Goal: Navigation & Orientation: Go to known website

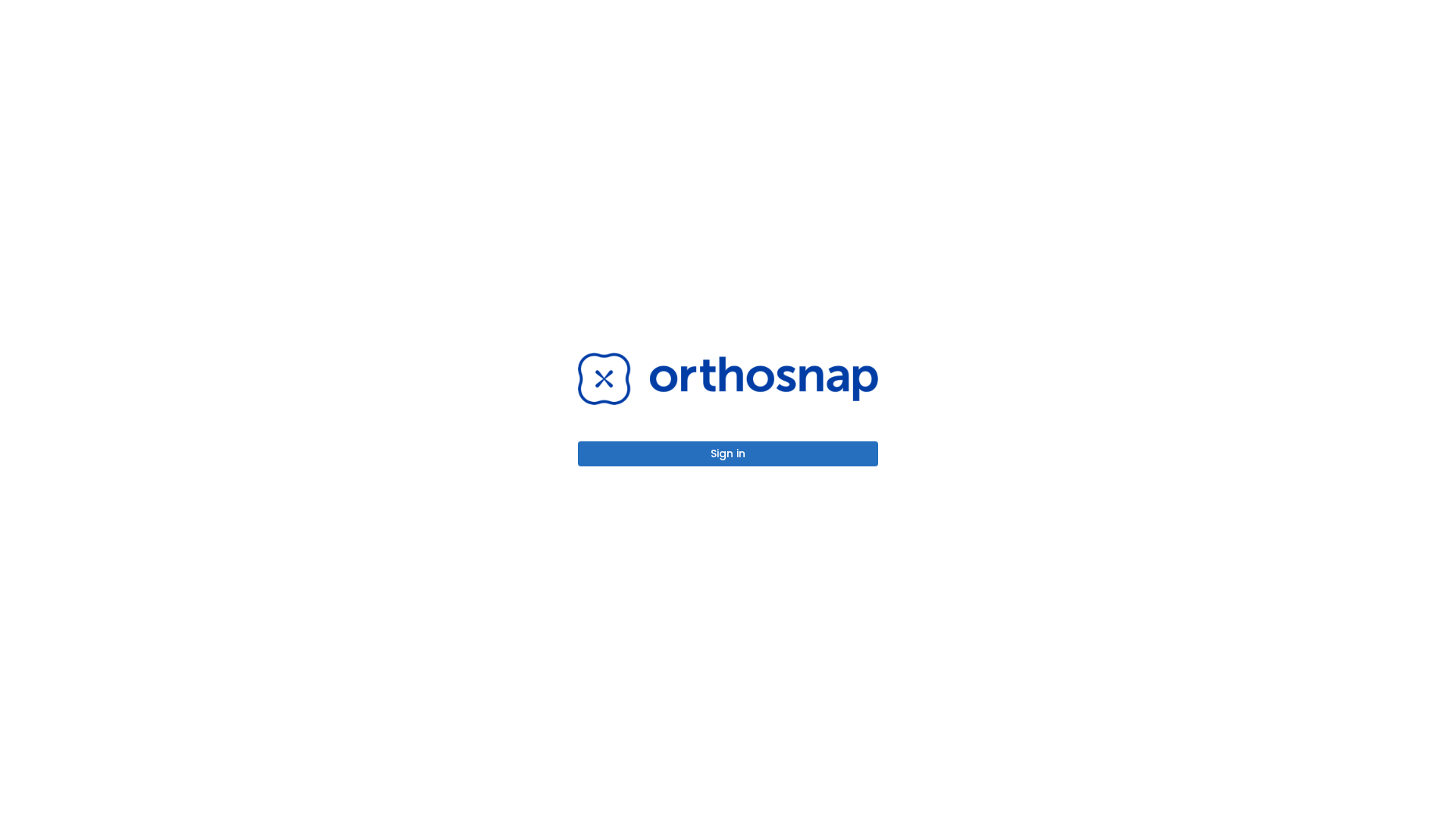
click at [728, 454] on button "Sign in" at bounding box center [728, 454] width 301 height 25
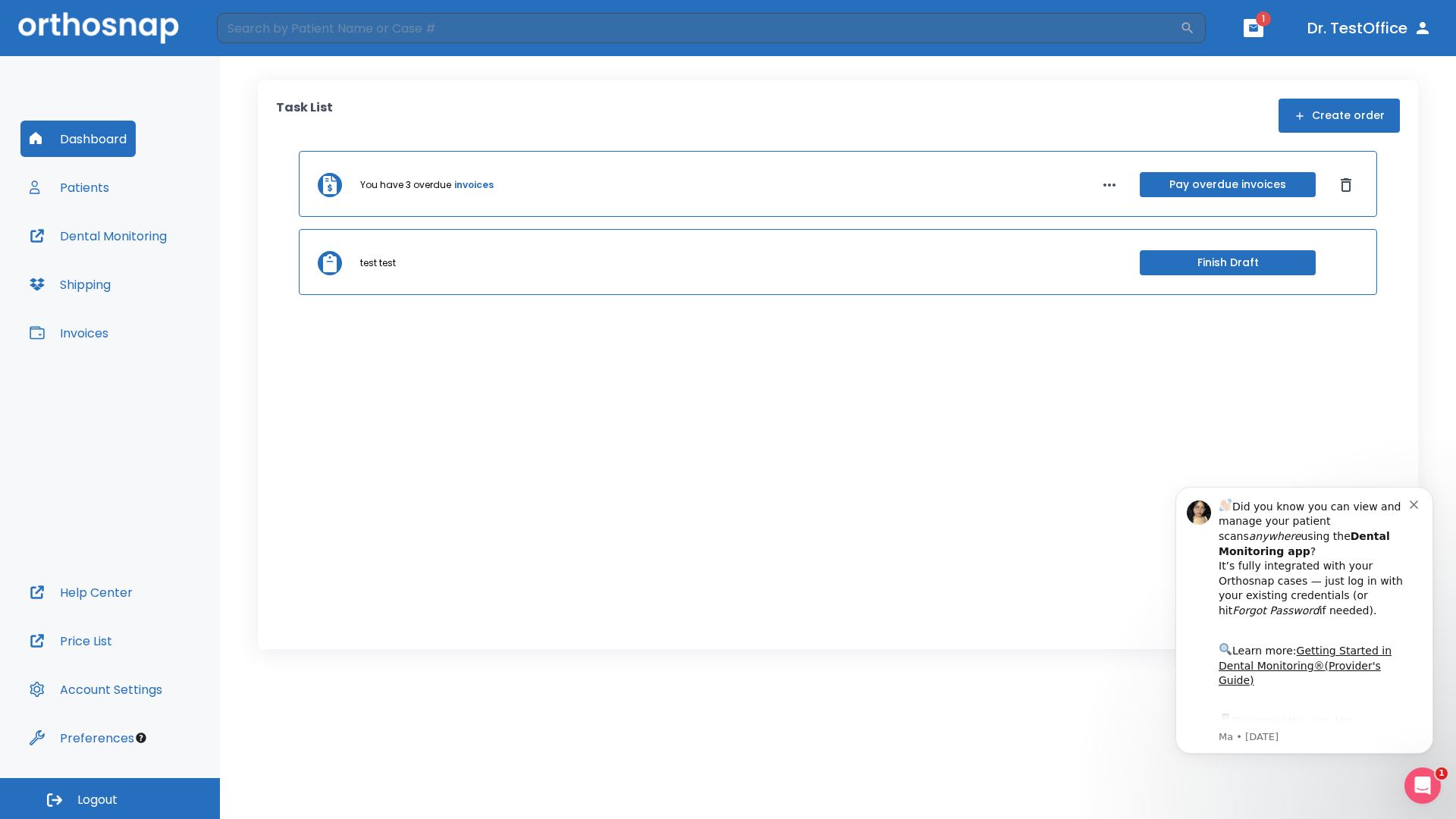
click at [110, 799] on span "Logout" at bounding box center [97, 800] width 40 height 16
